Goal: Find specific page/section: Find specific page/section

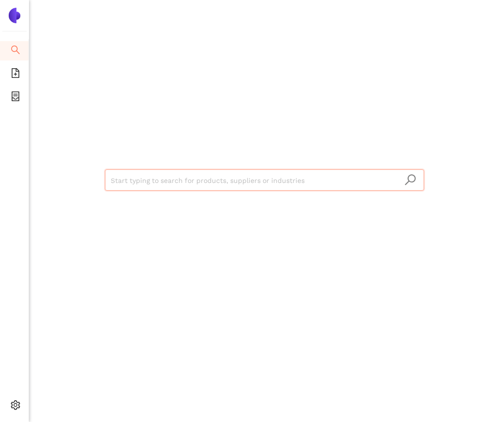
click at [205, 278] on div "Start typing to search for products, suppliers or industries" at bounding box center [264, 179] width 471 height 358
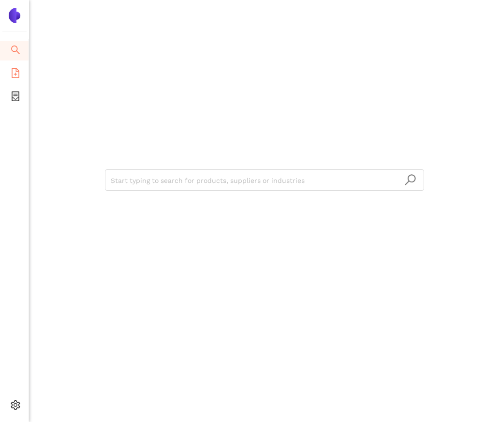
click at [21, 72] on li "eSourcing Templates" at bounding box center [14, 73] width 29 height 19
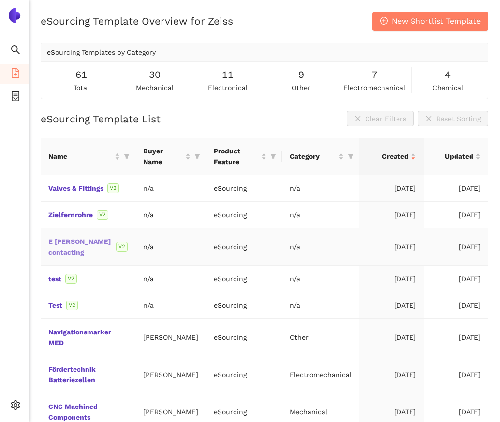
click at [0, 0] on link "E [PERSON_NAME] contacting" at bounding box center [0, 0] width 0 height 0
